Goal: Navigation & Orientation: Find specific page/section

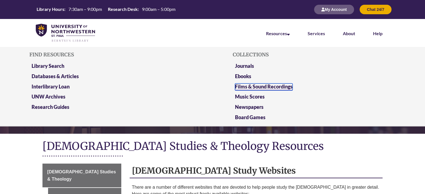
click at [282, 85] on link "Films & Sound Recordings" at bounding box center [264, 86] width 58 height 7
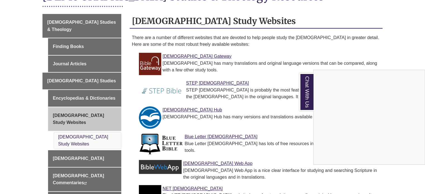
scroll to position [150, 0]
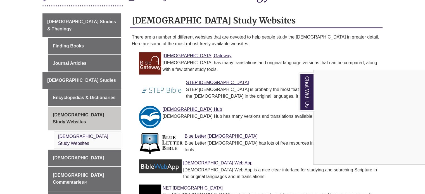
click at [177, 49] on div "Chat With Us" at bounding box center [212, 97] width 425 height 194
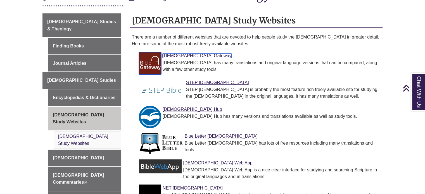
click at [183, 53] on link "[DEMOGRAPHIC_DATA] Gateway" at bounding box center [197, 55] width 69 height 5
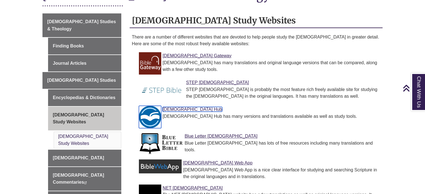
click at [173, 107] on link "[DEMOGRAPHIC_DATA] Hub" at bounding box center [192, 109] width 59 height 5
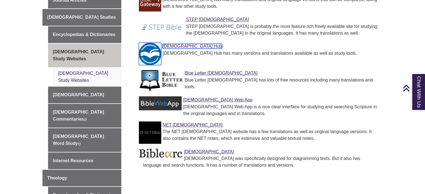
scroll to position [216, 0]
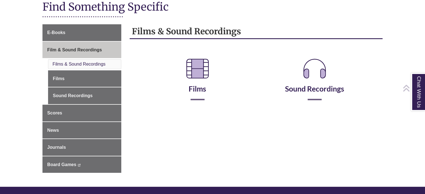
scroll to position [75, 0]
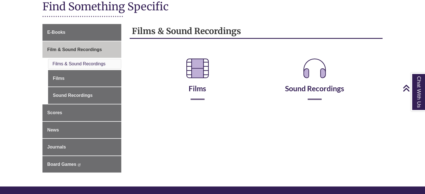
click at [180, 80] on h2 "Films" at bounding box center [197, 76] width 109 height 47
click at [183, 80] on icon at bounding box center [197, 68] width 31 height 31
